Goal: Transaction & Acquisition: Purchase product/service

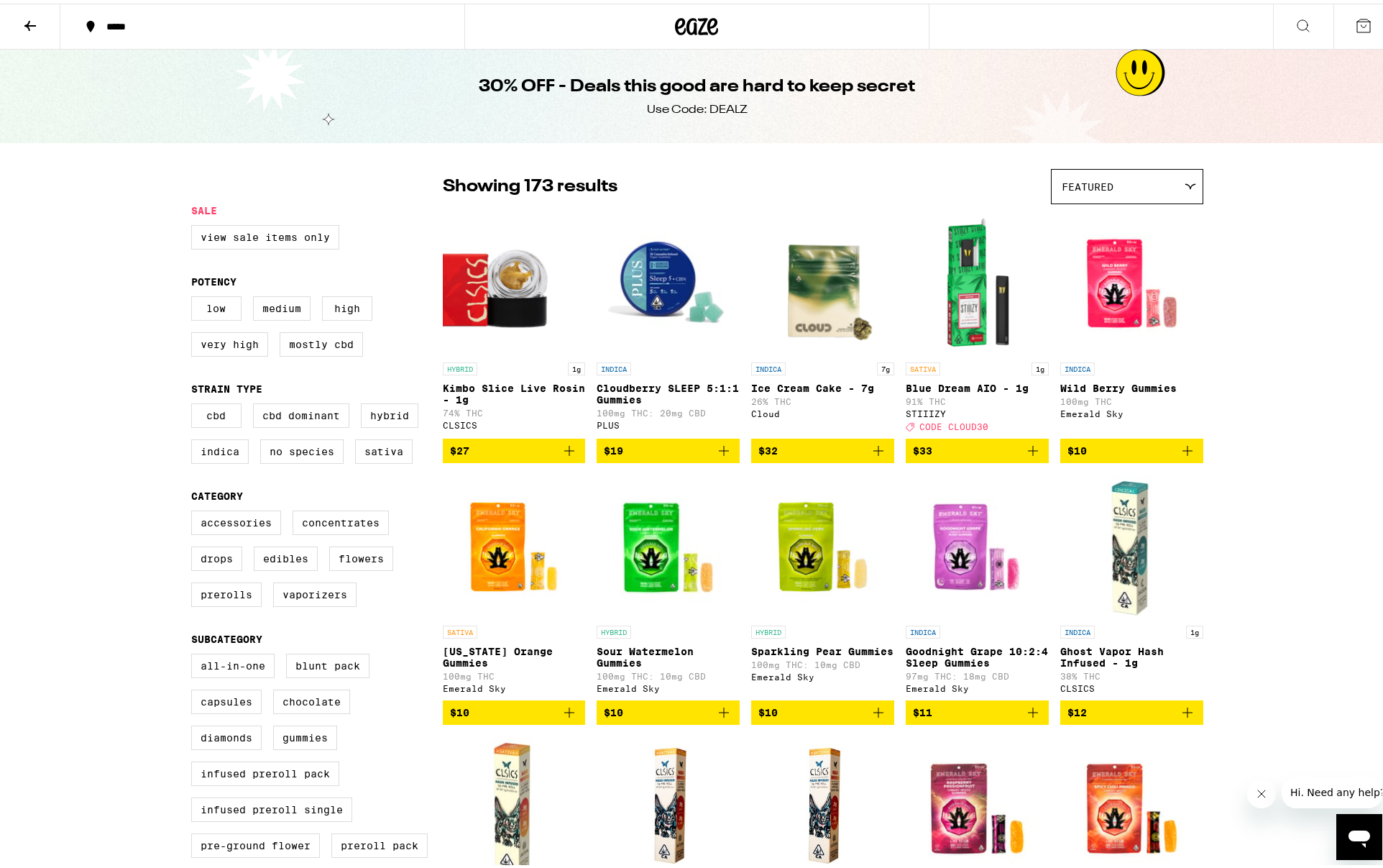
click at [31, 20] on icon at bounding box center [30, 22] width 17 height 17
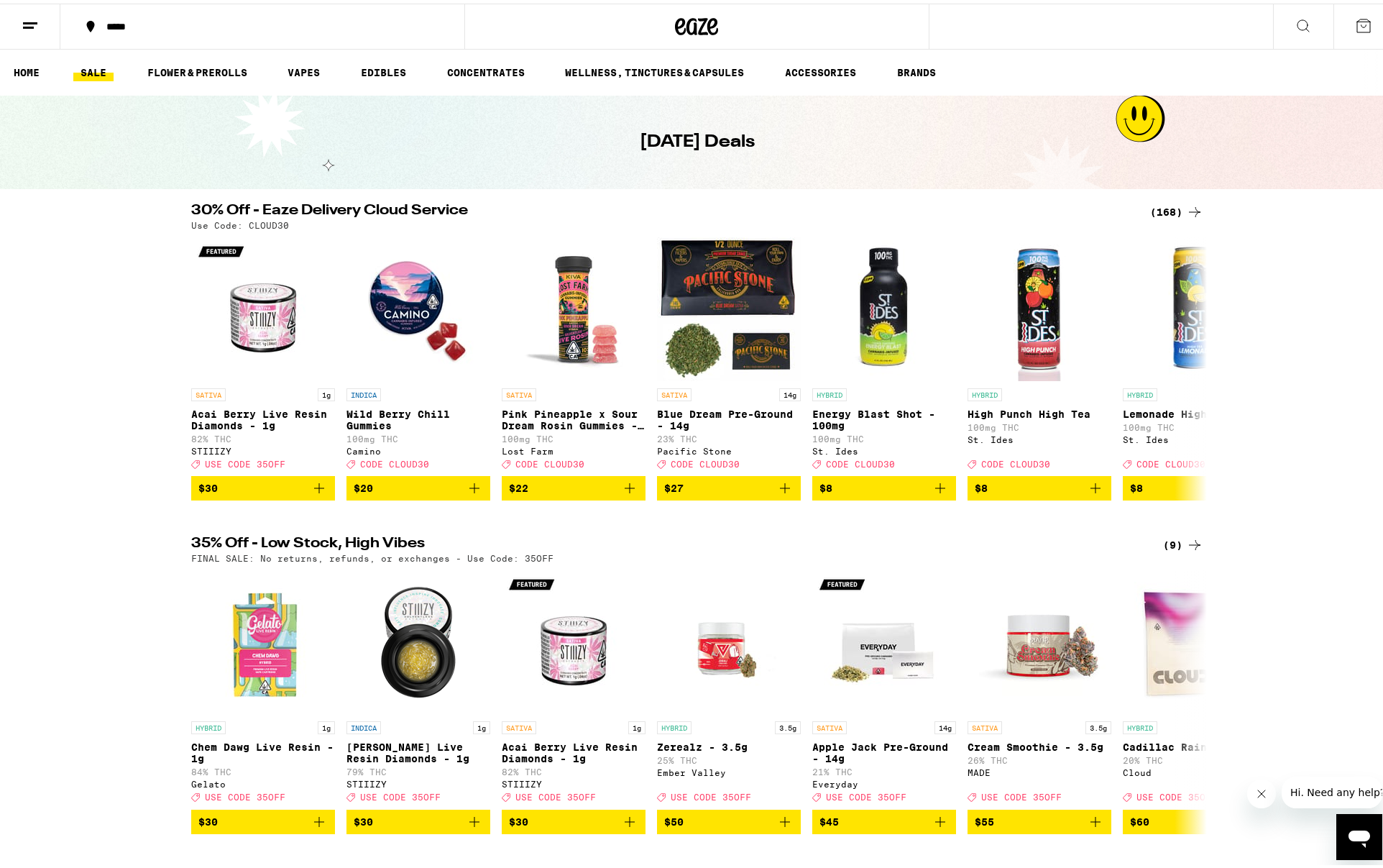
click at [1355, 22] on icon at bounding box center [1363, 22] width 17 height 17
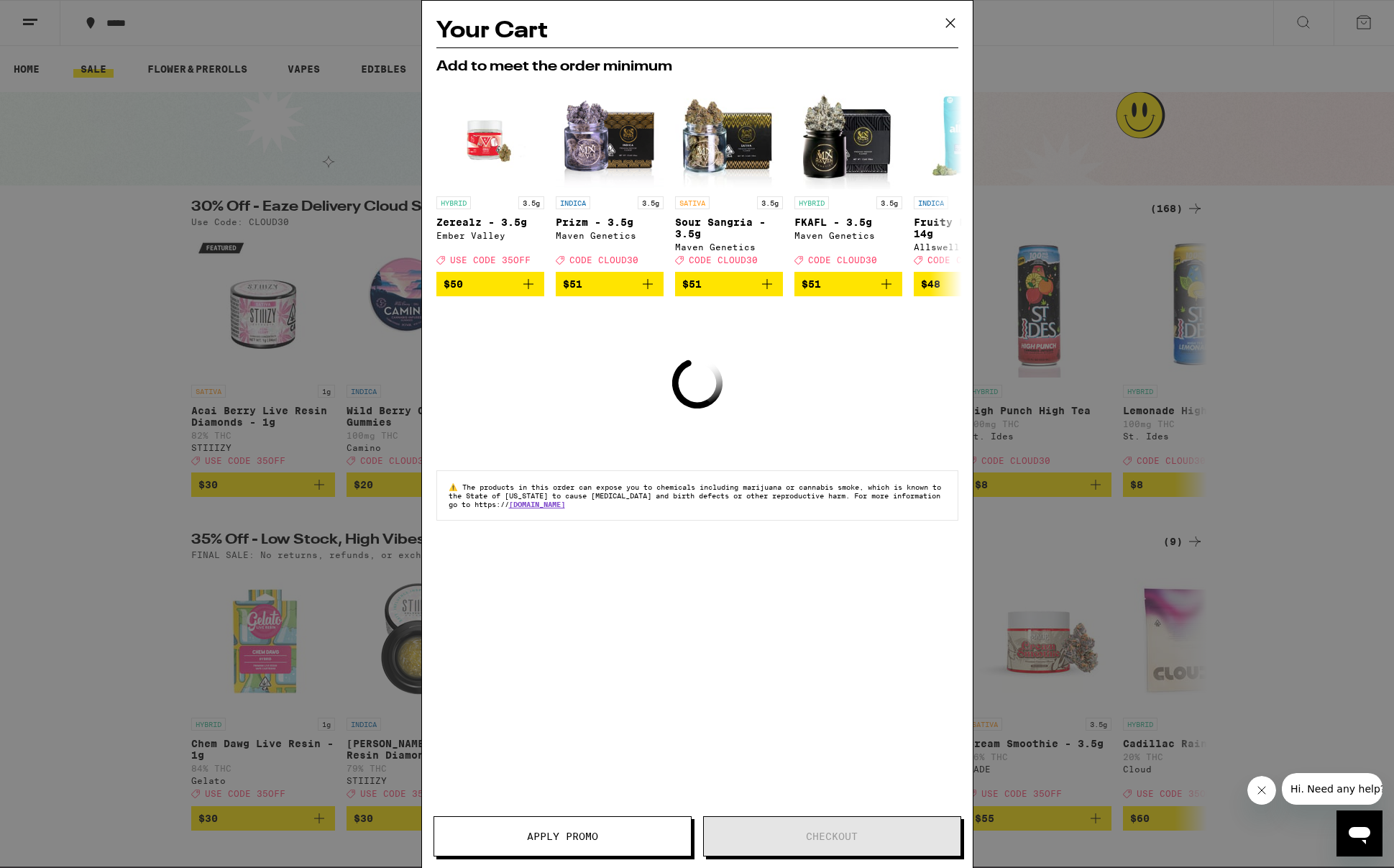
click at [881, 33] on h2 "Your Cart" at bounding box center [697, 31] width 522 height 33
click at [947, 20] on icon at bounding box center [949, 23] width 9 height 9
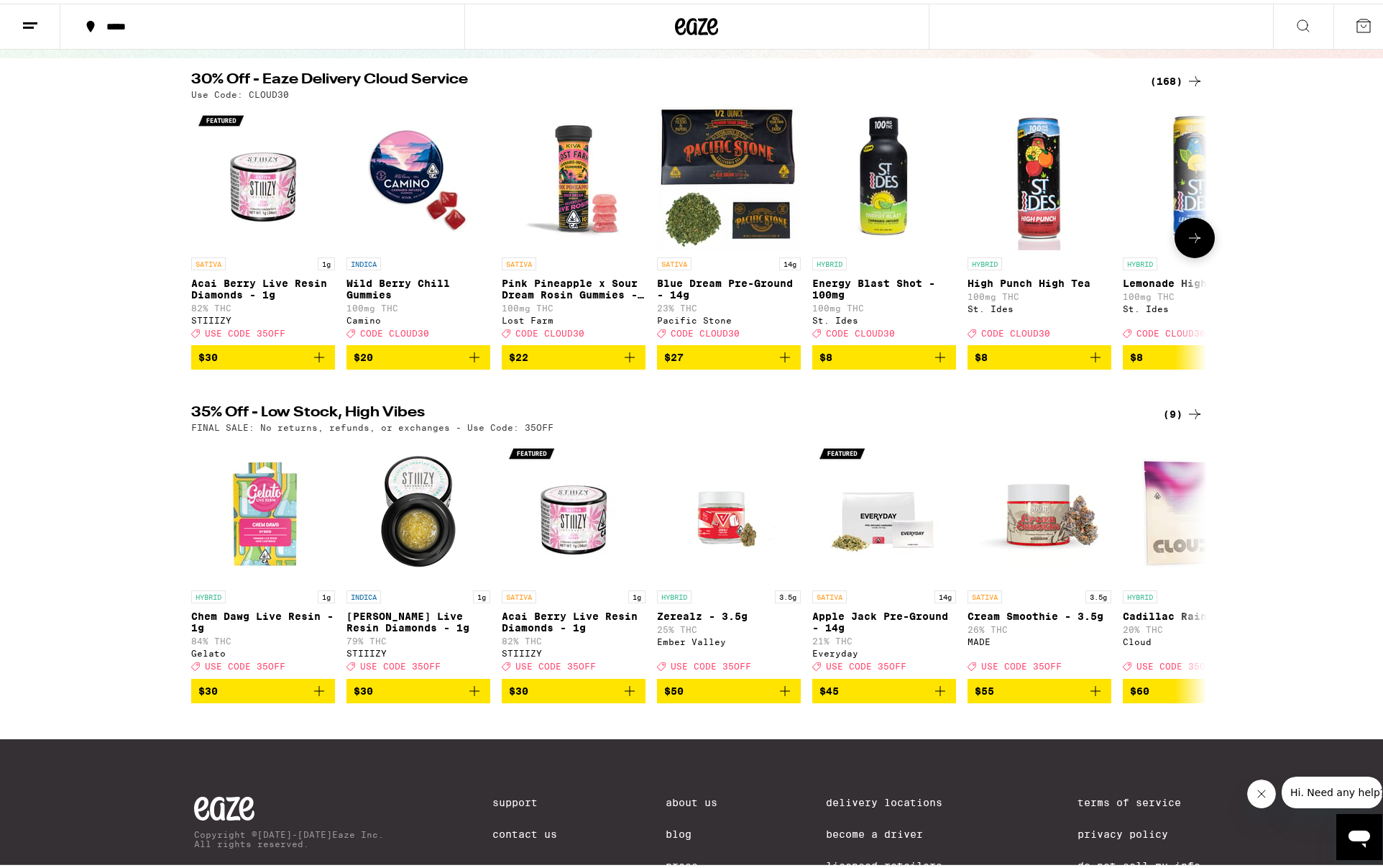
scroll to position [255, 0]
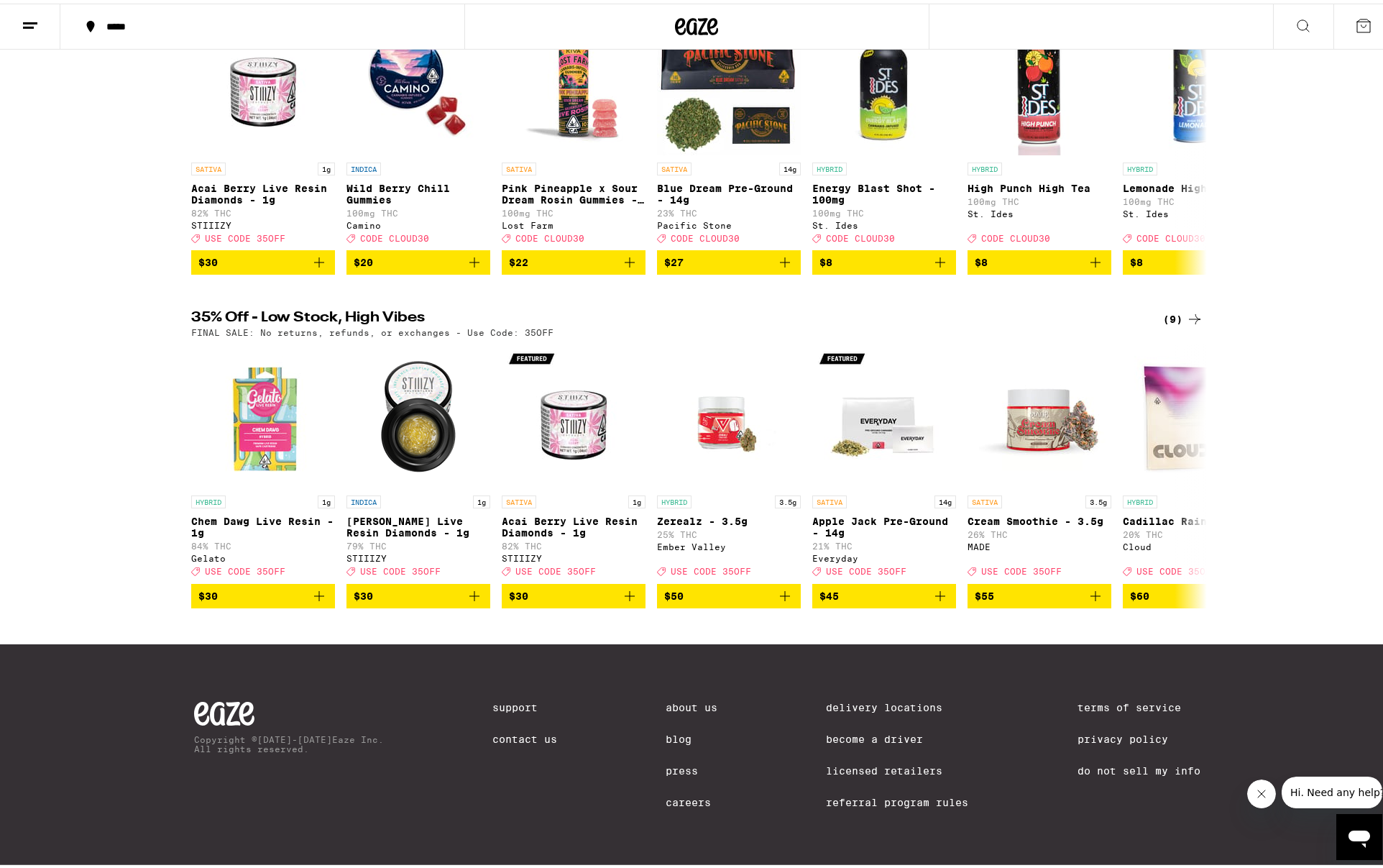
drag, startPoint x: 1297, startPoint y: 398, endPoint x: 1294, endPoint y: 404, distance: 6.7
click at [1297, 398] on div "35% Off - Low Stock, High Vibes (9) FINAL SALE: No returns, refunds, or exchang…" at bounding box center [696, 455] width 1394 height 297
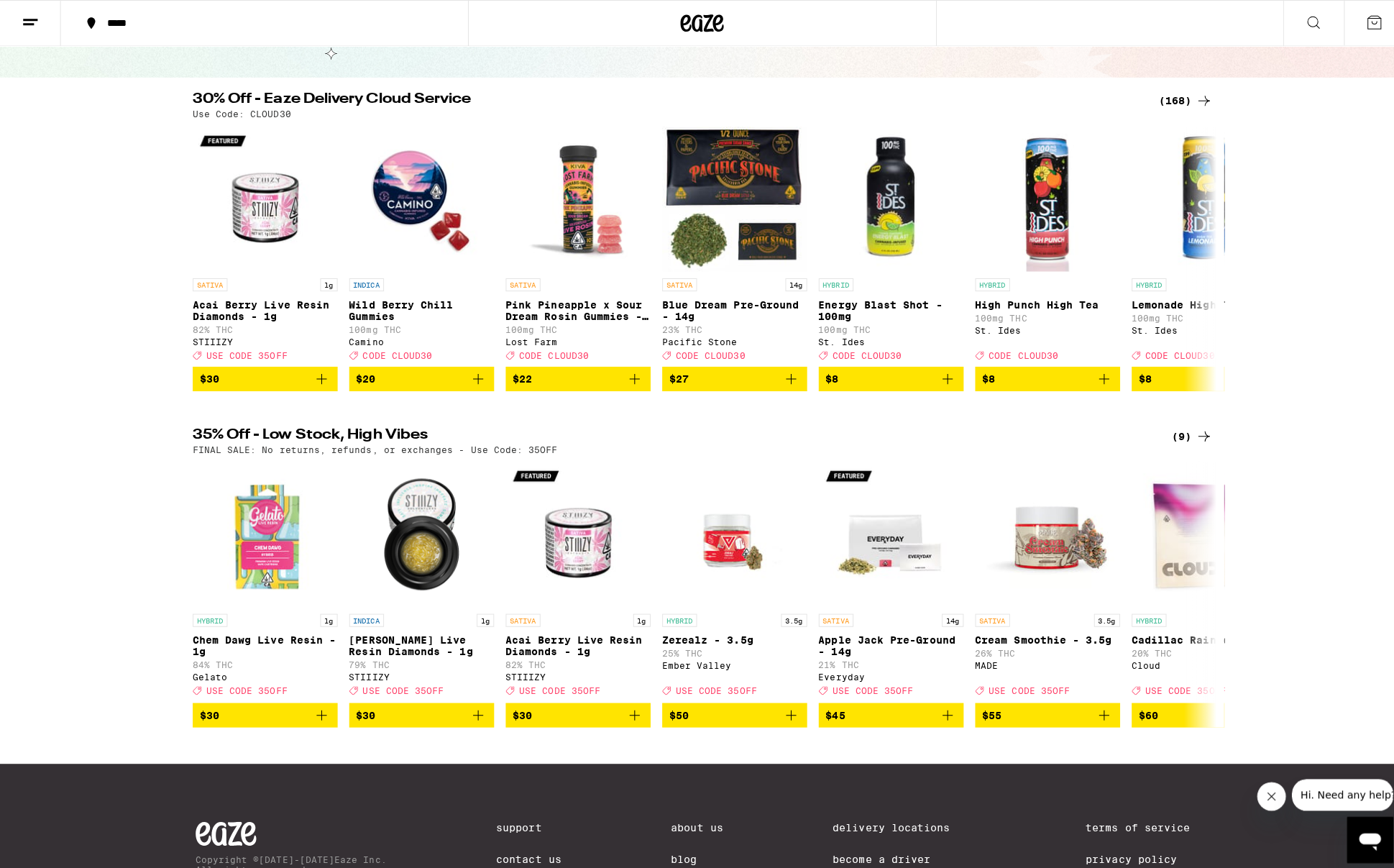
scroll to position [0, 0]
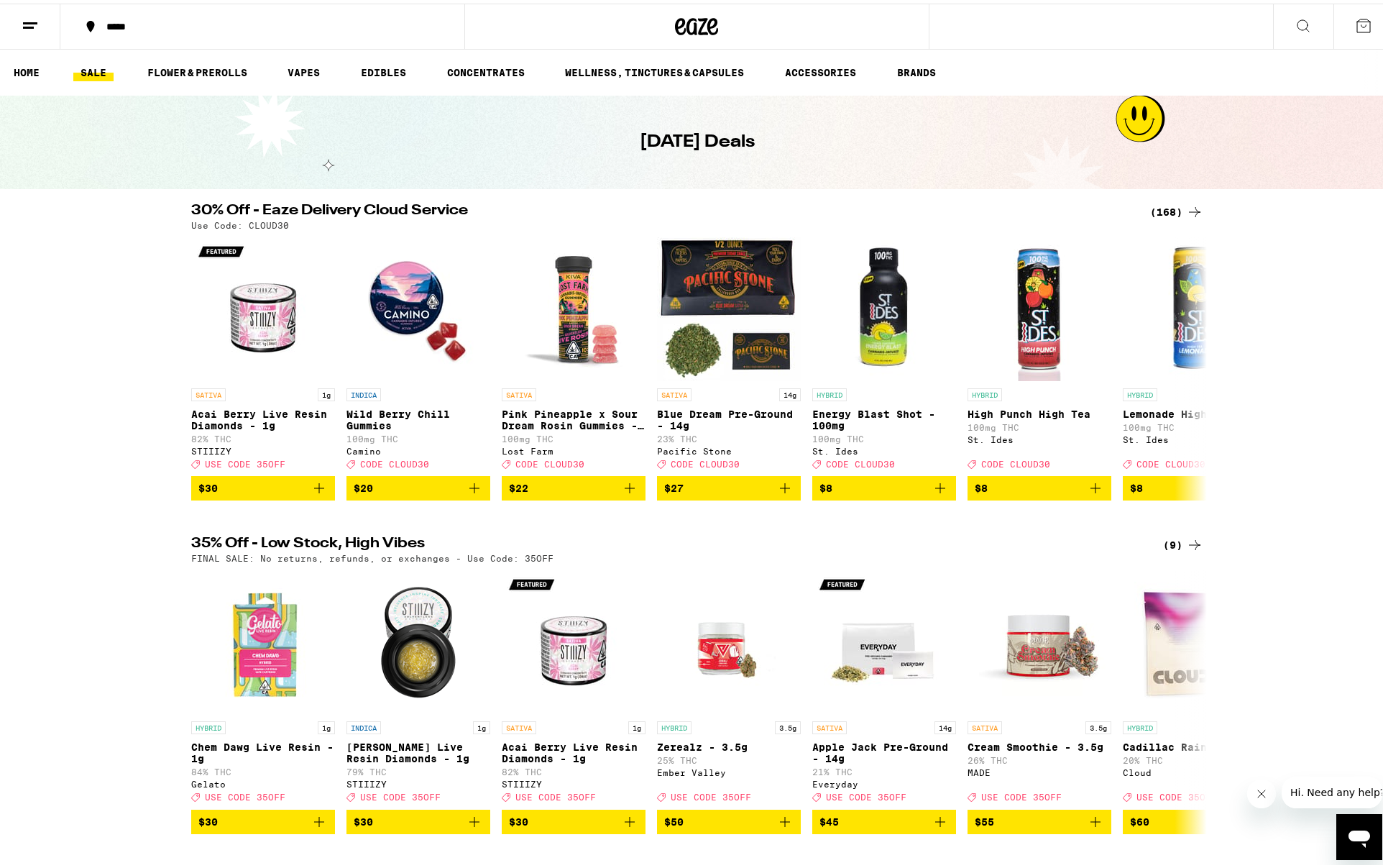
click at [38, 26] on icon at bounding box center [30, 22] width 17 height 17
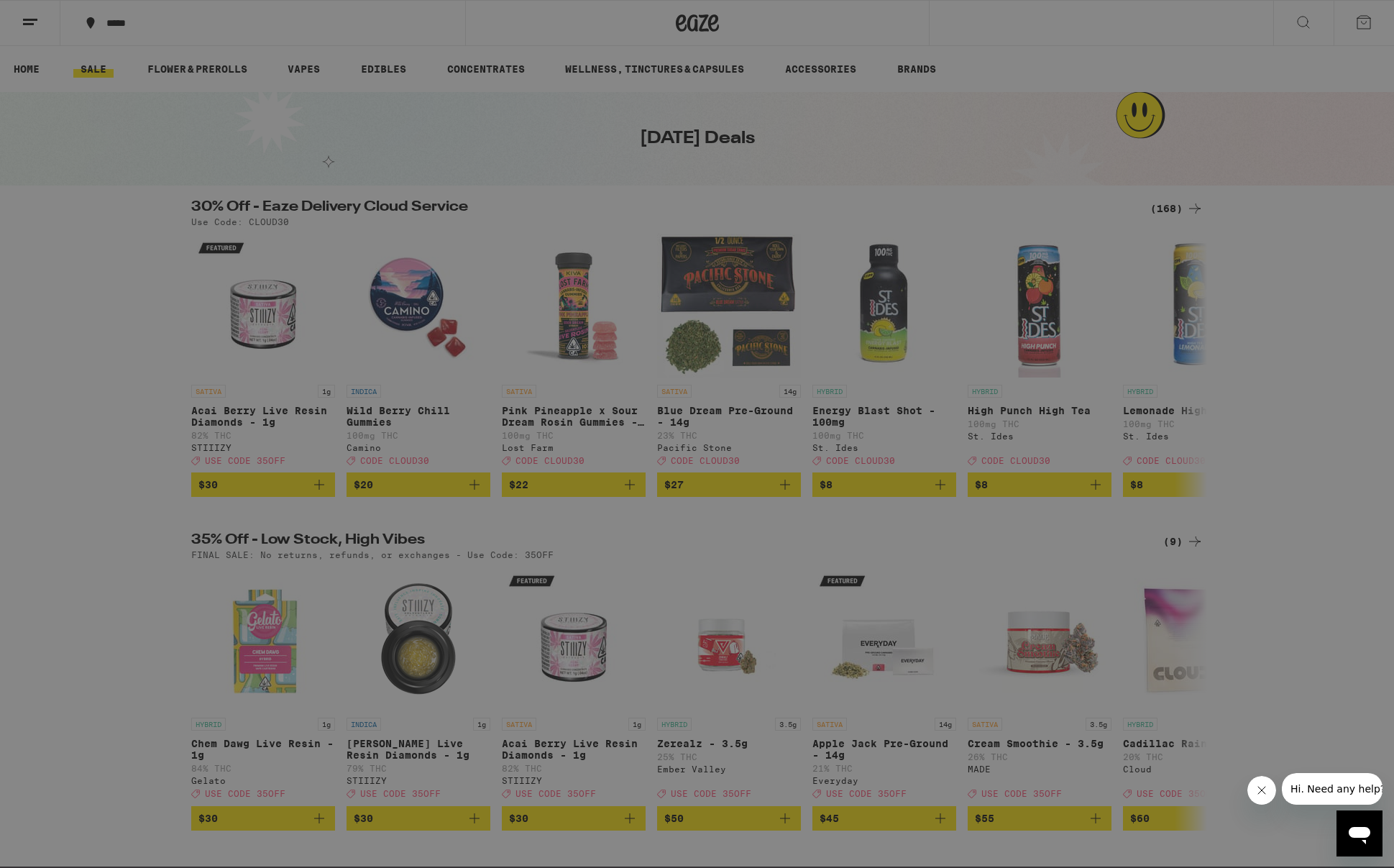
click at [108, 508] on link "Account" at bounding box center [199, 502] width 253 height 17
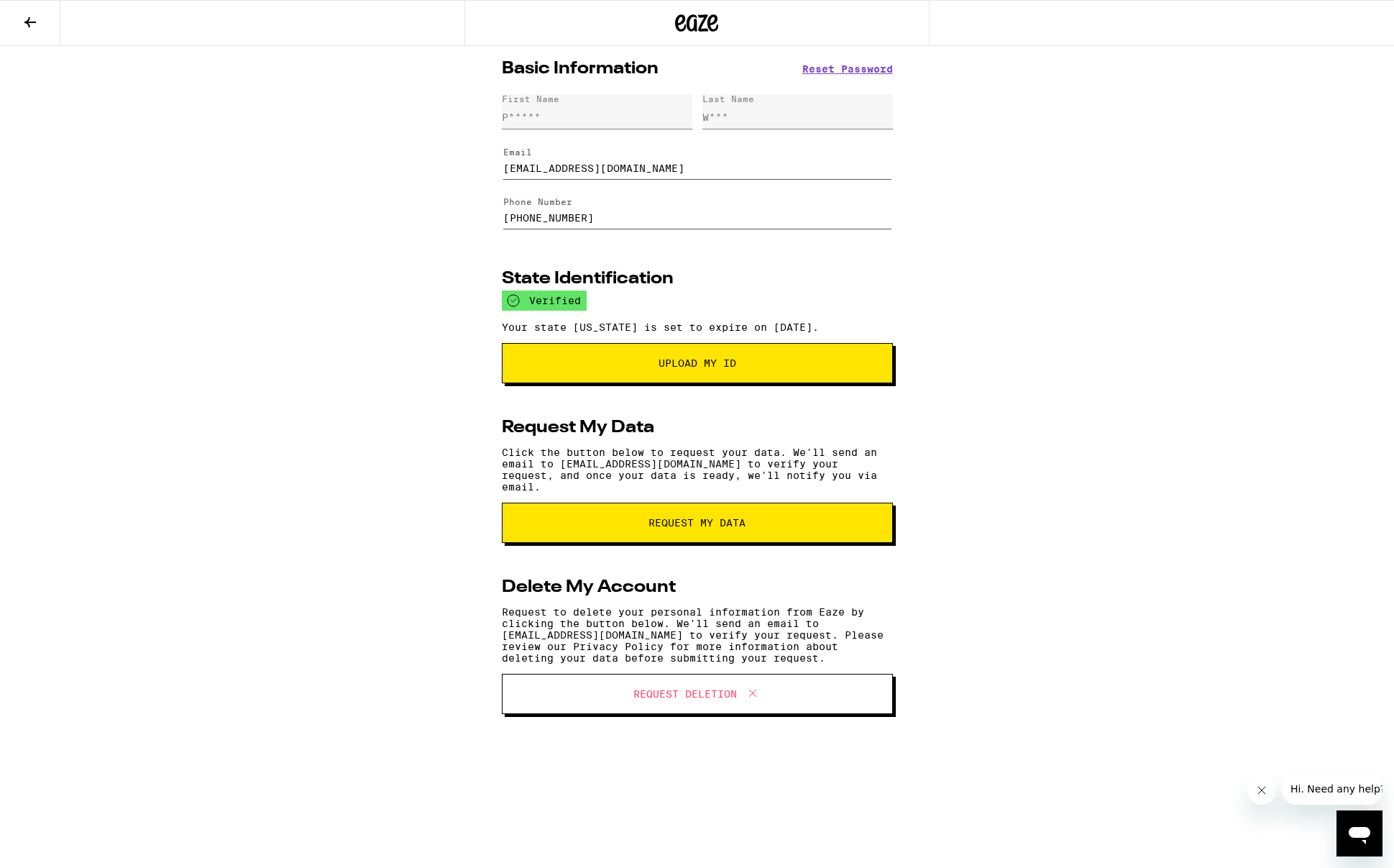
click at [25, 23] on icon at bounding box center [30, 22] width 17 height 17
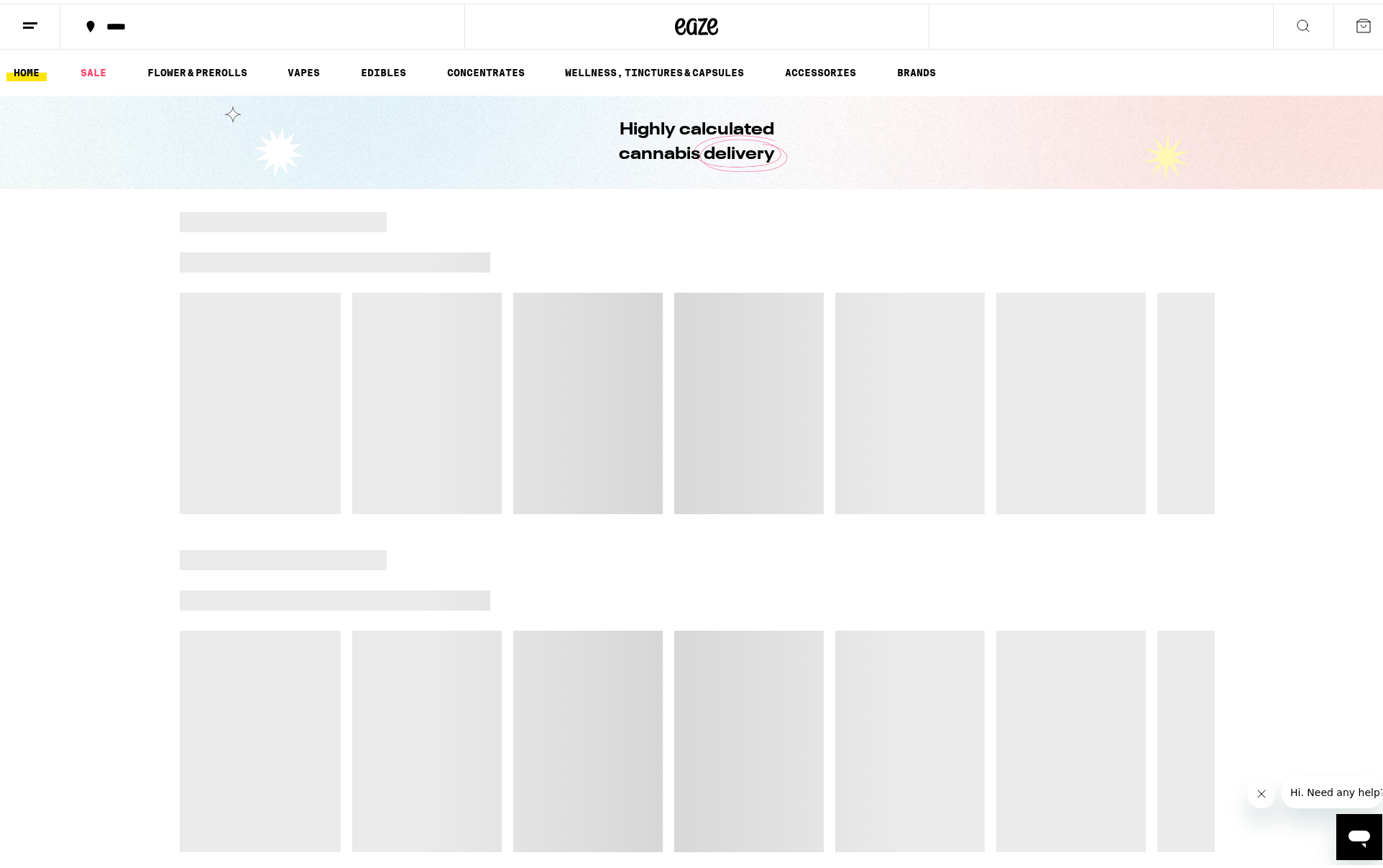
click at [28, 24] on line at bounding box center [28, 24] width 11 height 0
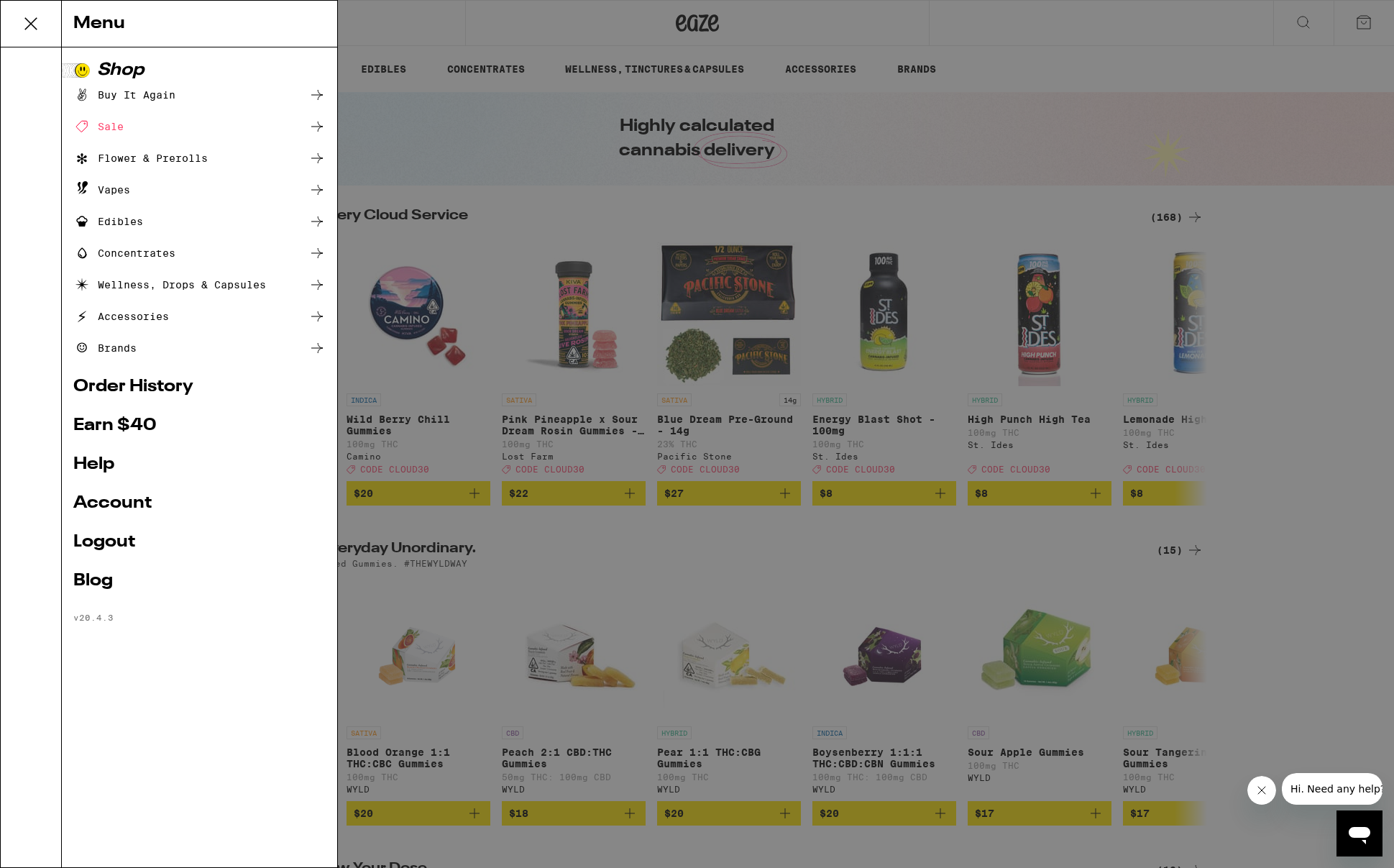
click at [129, 391] on link "Order History" at bounding box center [199, 386] width 253 height 17
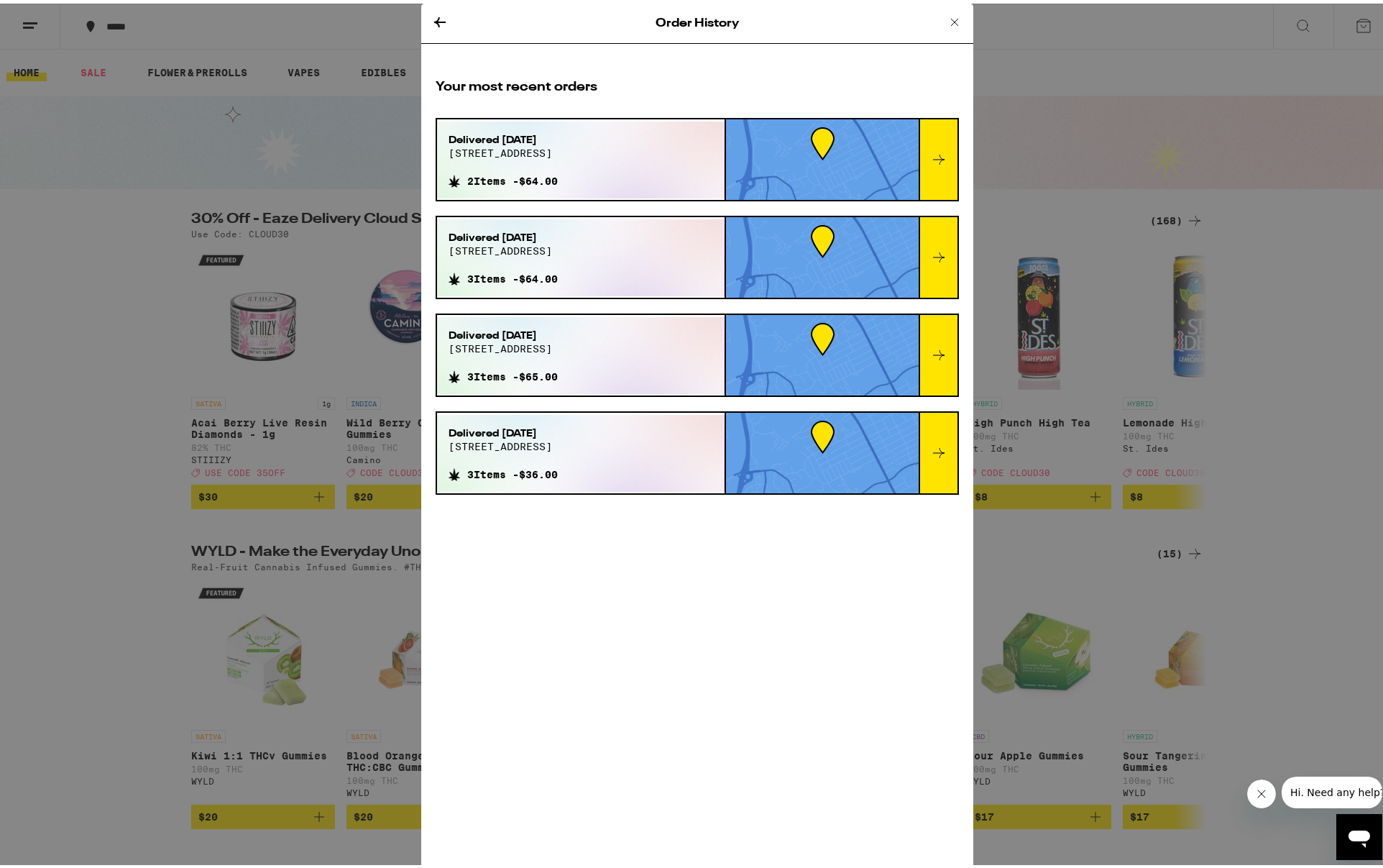
click at [129, 391] on div "Order History Your most recent orders Delivered Dec 26, 2024 759 28th ave 2 Ite…" at bounding box center [696, 434] width 1394 height 868
click at [950, 16] on icon at bounding box center [954, 18] width 17 height 17
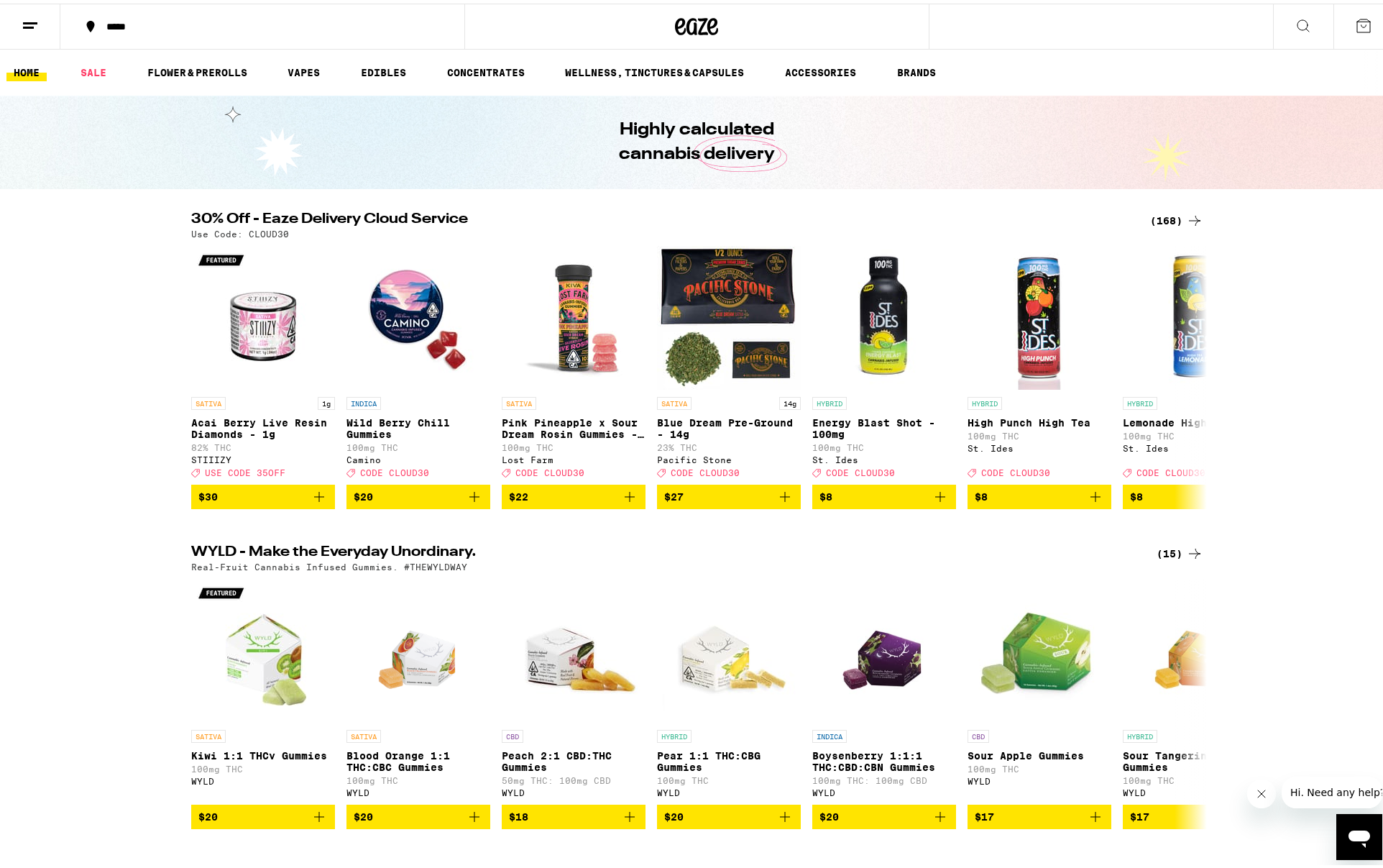
drag, startPoint x: 109, startPoint y: 259, endPoint x: 123, endPoint y: 225, distance: 36.8
click at [109, 259] on div "30% Off - Eaze Delivery Cloud Service (168) Use Code: CLOUD30 SATIVA 1g Acai Be…" at bounding box center [696, 356] width 1394 height 297
click at [28, 24] on line at bounding box center [28, 24] width 11 height 0
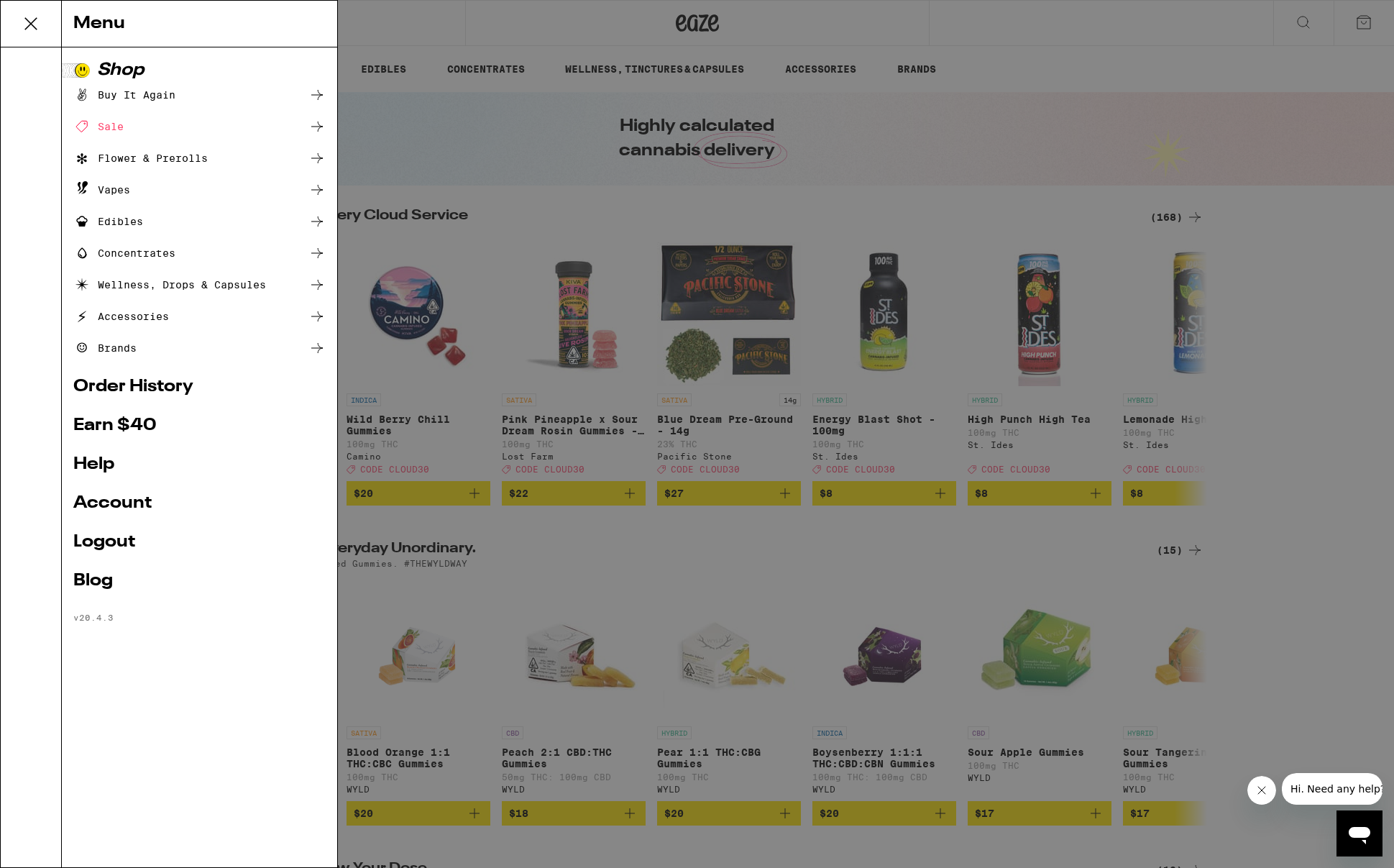
click at [133, 417] on link "Earn $ 40" at bounding box center [199, 425] width 253 height 17
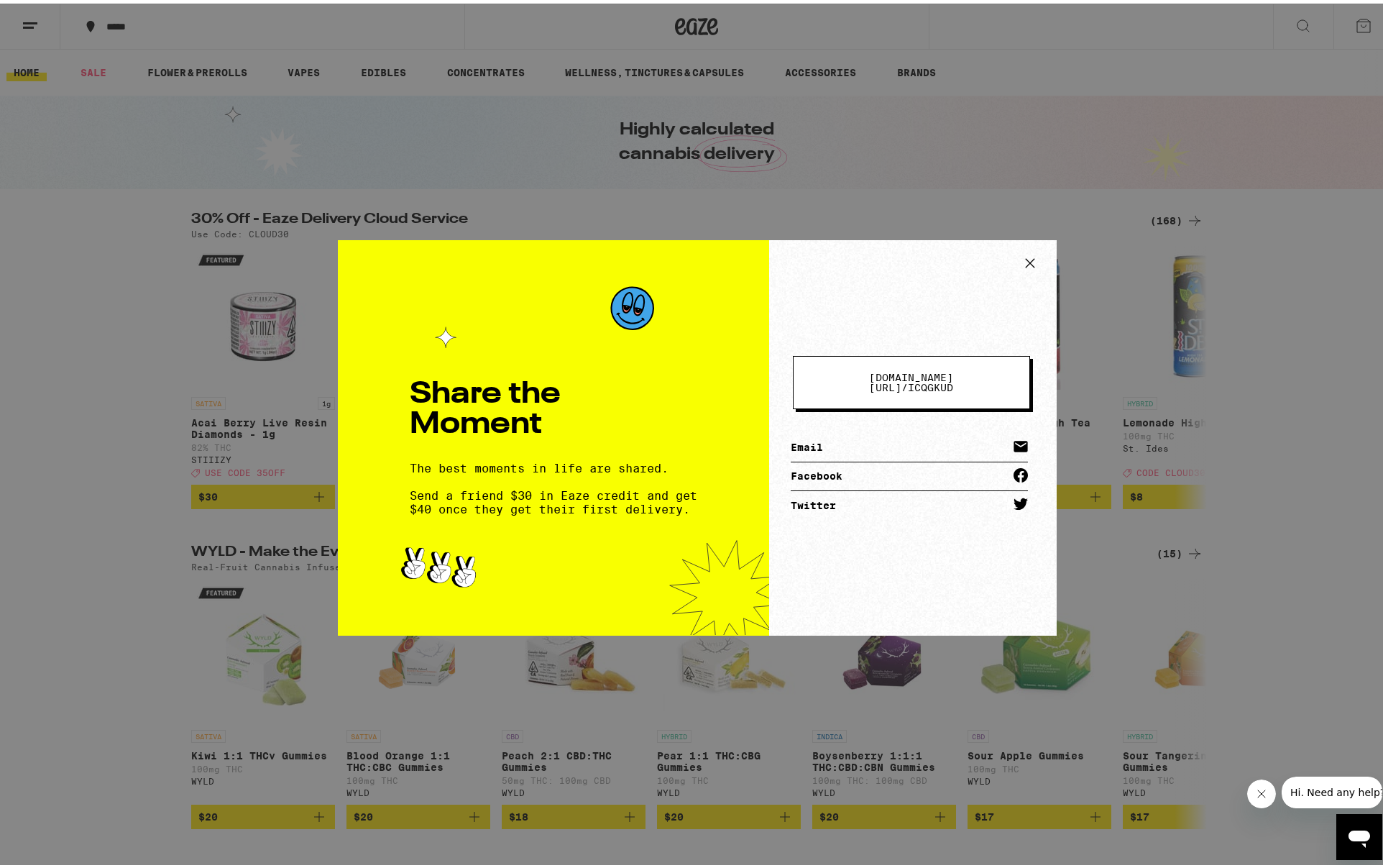
click at [1024, 252] on icon at bounding box center [1030, 259] width 22 height 22
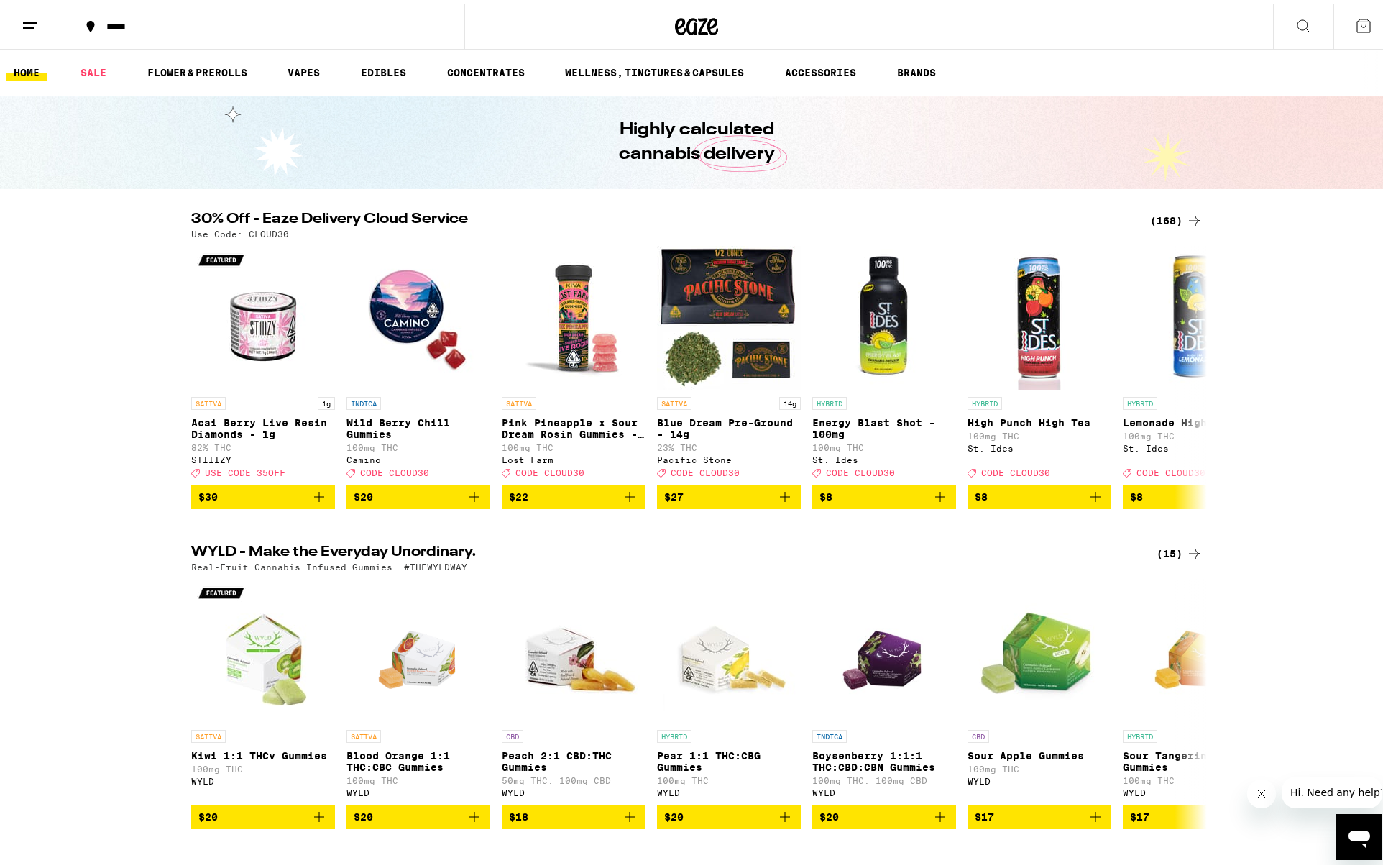
click at [18, 32] on button at bounding box center [30, 24] width 60 height 45
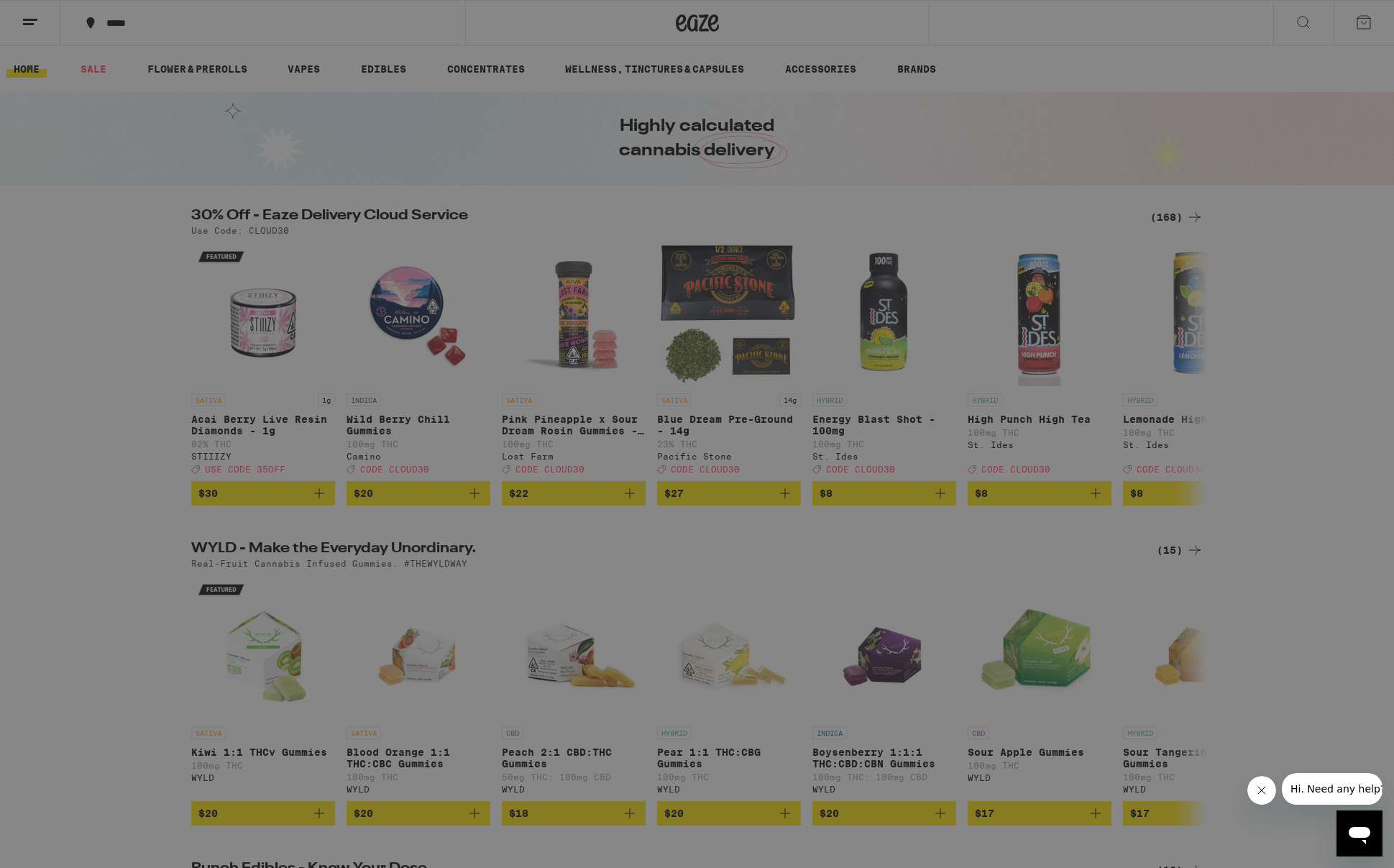
click at [159, 90] on div "Buy It Again" at bounding box center [123, 94] width 102 height 17
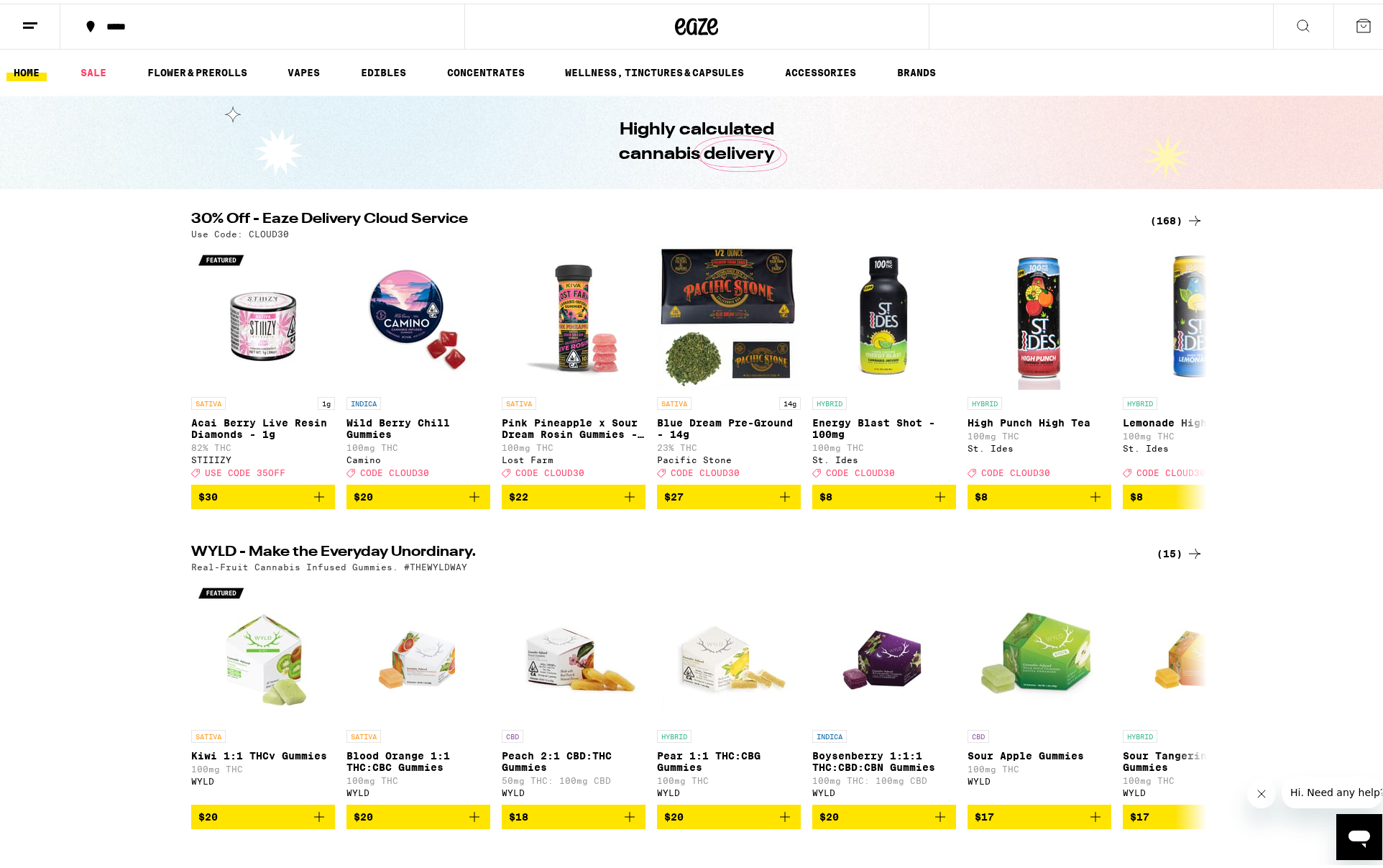
click at [25, 15] on icon at bounding box center [30, 22] width 17 height 17
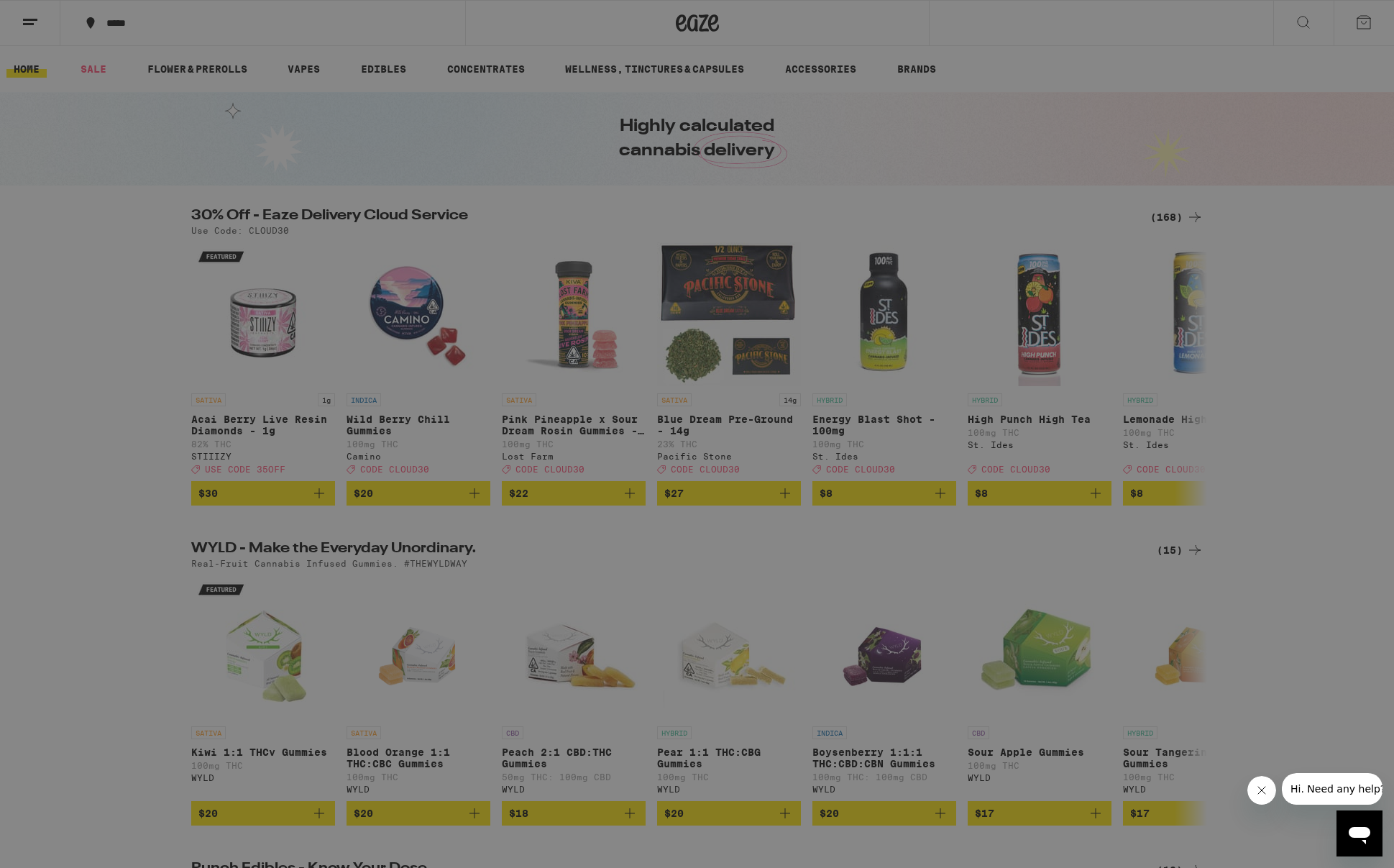
click at [23, 32] on icon at bounding box center [31, 23] width 29 height 29
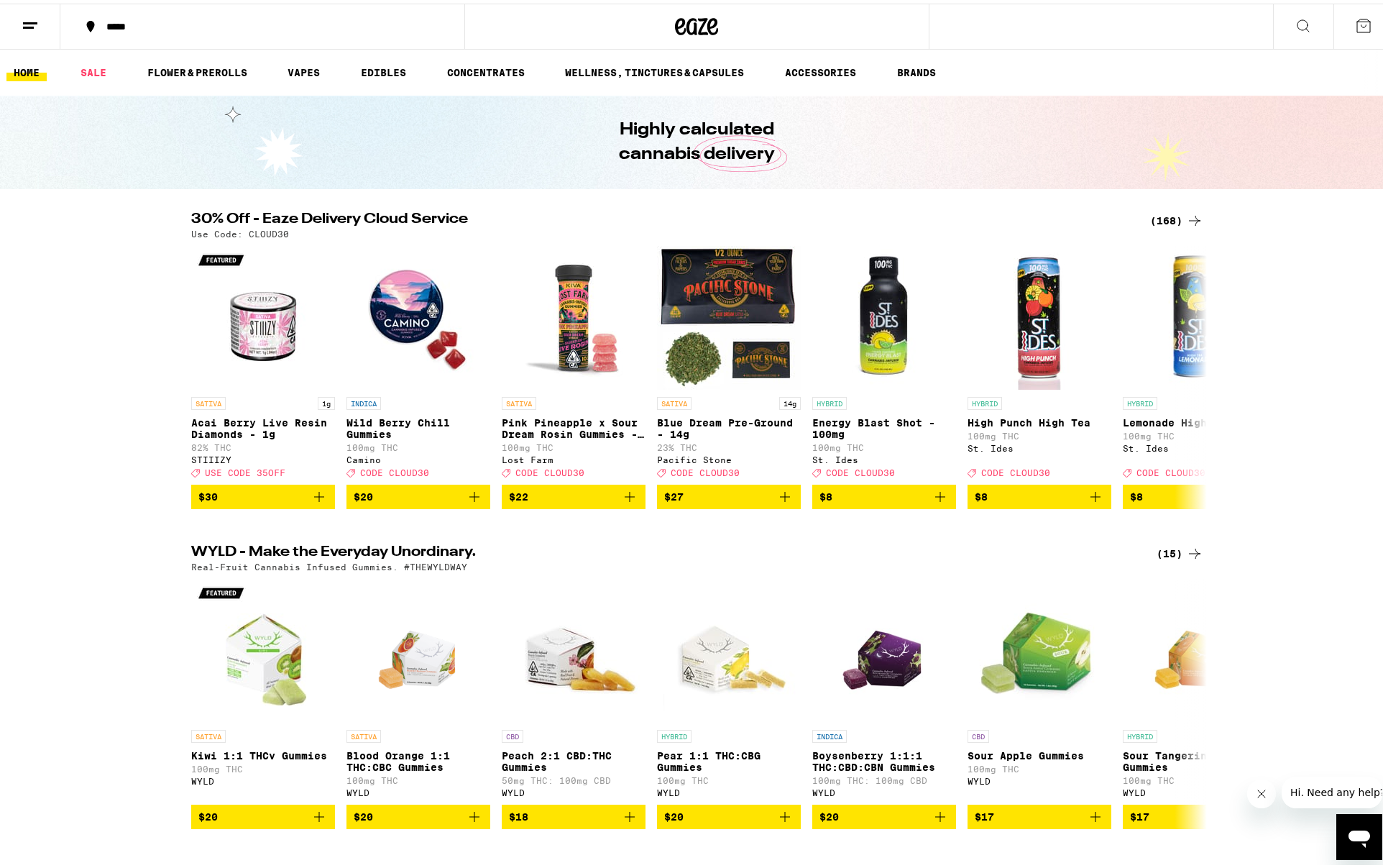
click at [675, 12] on icon at bounding box center [696, 23] width 43 height 26
